Goal: Check status: Check status

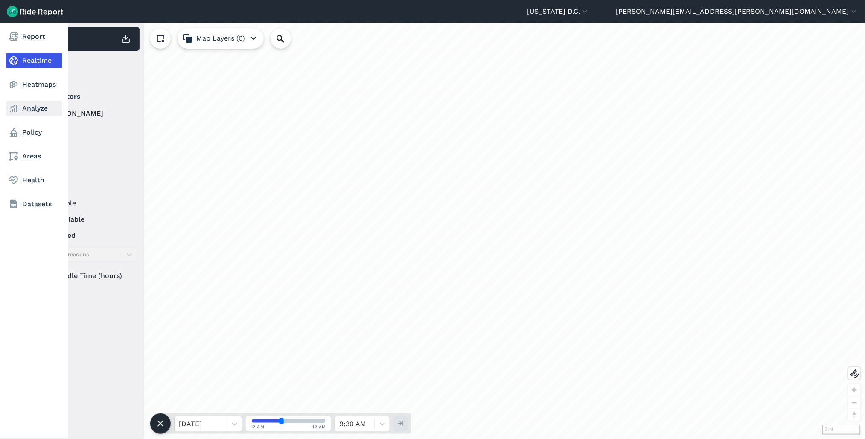
click at [15, 108] on icon at bounding box center [14, 108] width 10 height 10
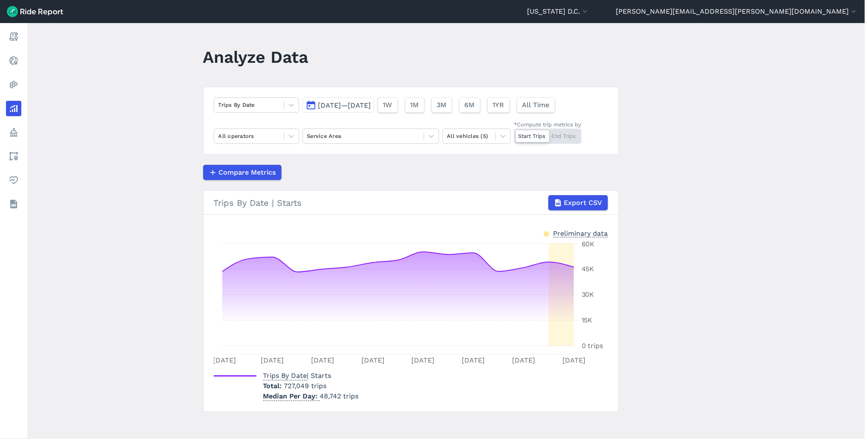
click at [343, 103] on span "[DATE]—[DATE]" at bounding box center [344, 105] width 53 height 8
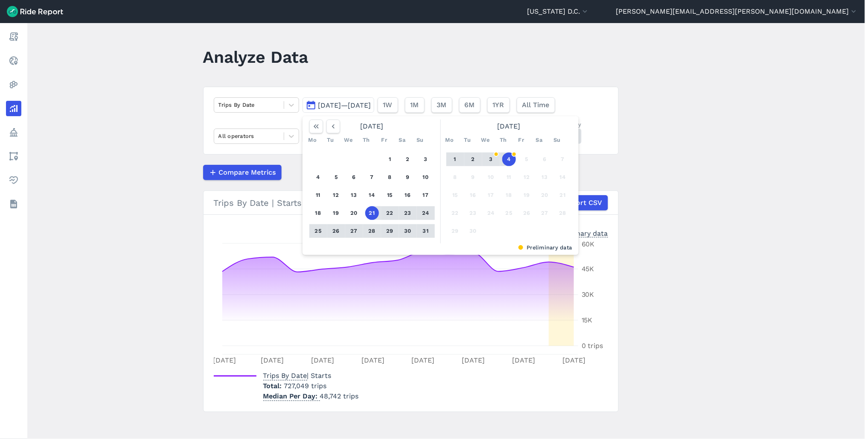
click at [509, 161] on button "4" at bounding box center [509, 159] width 14 height 14
click at [332, 126] on use "button" at bounding box center [333, 126] width 3 height 4
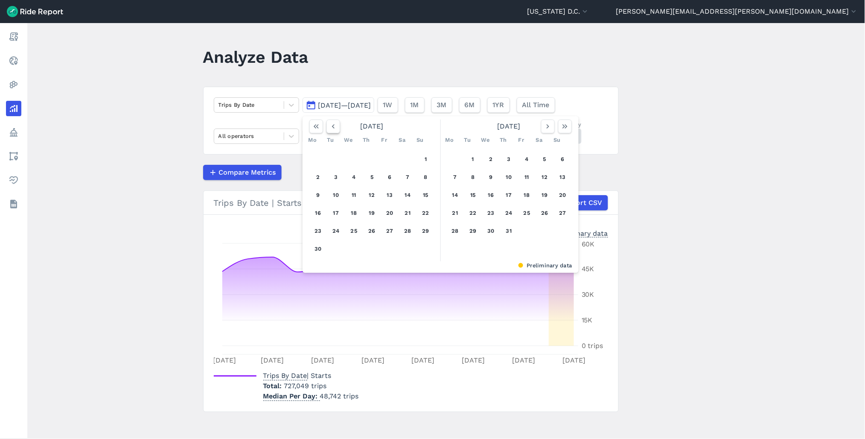
click at [332, 126] on use "button" at bounding box center [333, 126] width 3 height 4
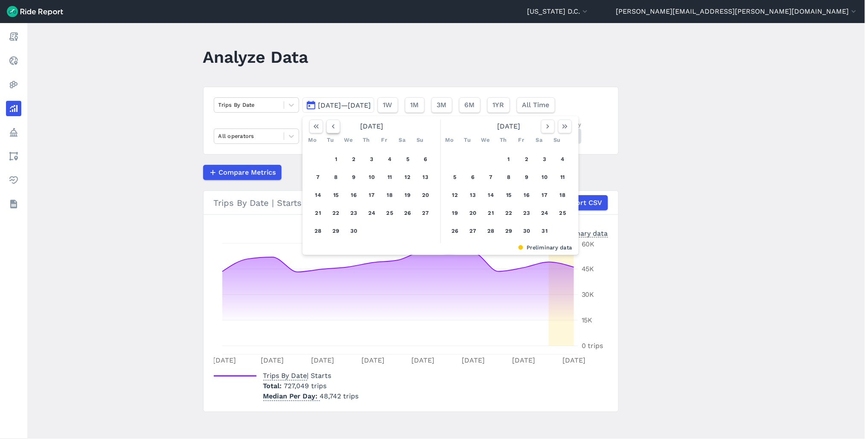
click at [332, 126] on use "button" at bounding box center [333, 126] width 3 height 4
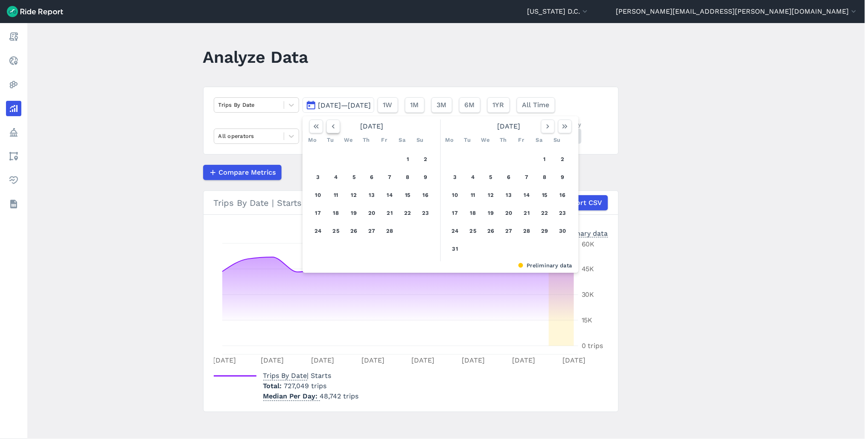
click at [332, 126] on use "button" at bounding box center [333, 126] width 3 height 4
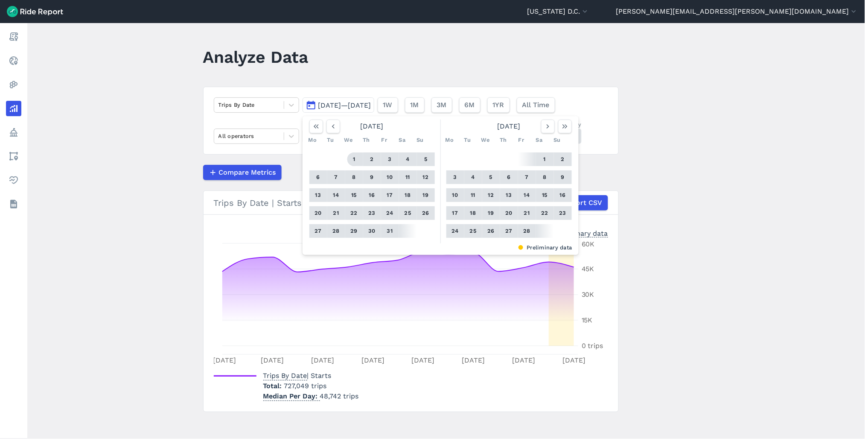
click at [352, 159] on button "1" at bounding box center [354, 159] width 14 height 14
